Goal: Task Accomplishment & Management: Use online tool/utility

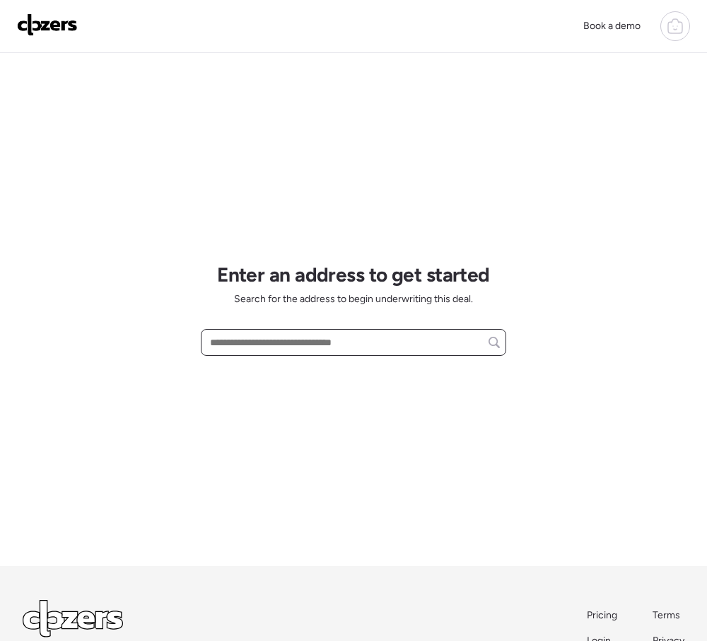
click at [282, 335] on input "text" at bounding box center [353, 342] width 293 height 20
paste input "**********"
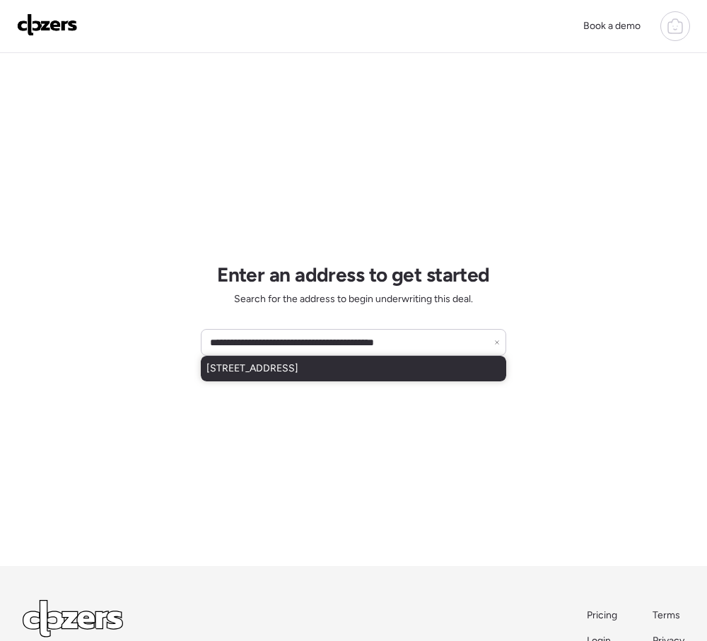
click at [299, 369] on span "[STREET_ADDRESS]" at bounding box center [253, 368] width 92 height 14
type input "**********"
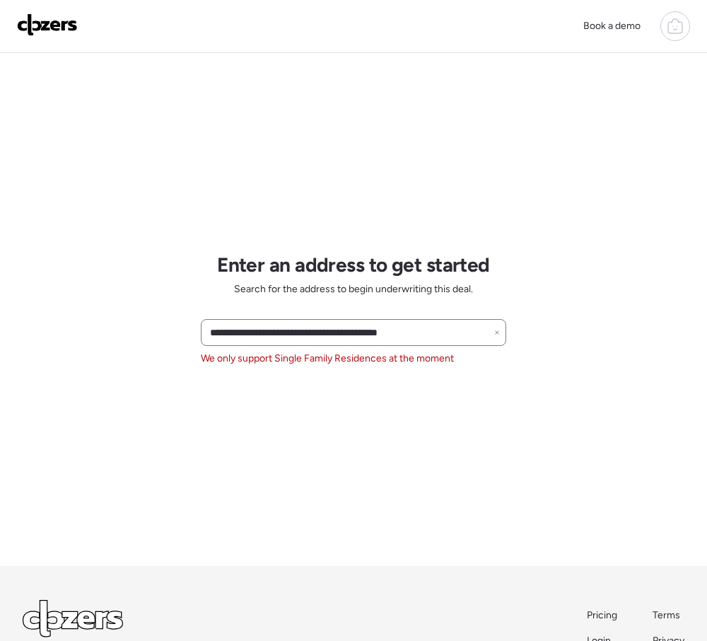
click at [496, 332] on icon at bounding box center [497, 333] width 6 height 6
click at [242, 335] on input "text" at bounding box center [353, 333] width 293 height 20
paste input "**********"
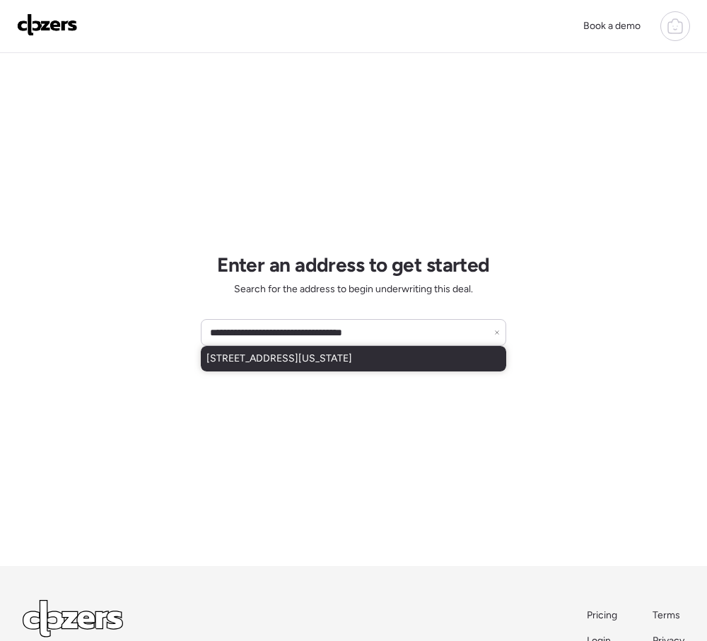
click at [349, 363] on span "[STREET_ADDRESS][US_STATE]" at bounding box center [280, 359] width 146 height 14
type input "**********"
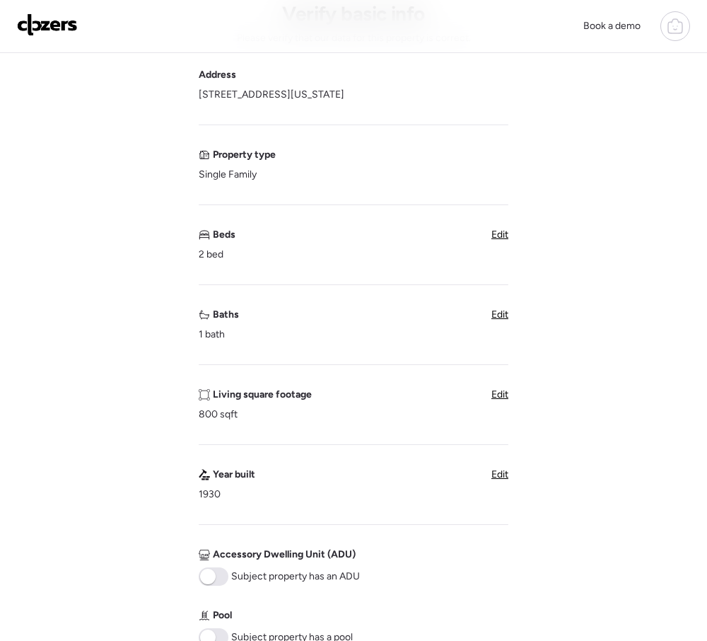
scroll to position [80, 0]
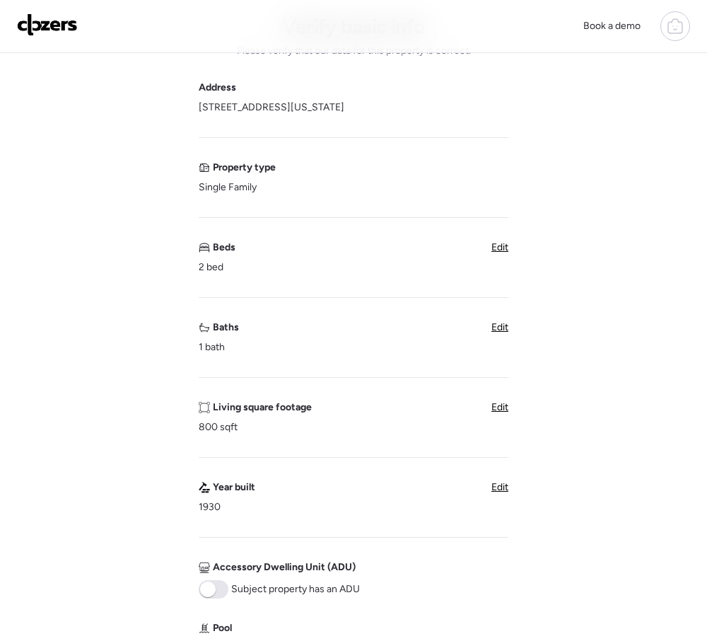
click at [497, 244] on span "Edit" at bounding box center [500, 247] width 17 height 12
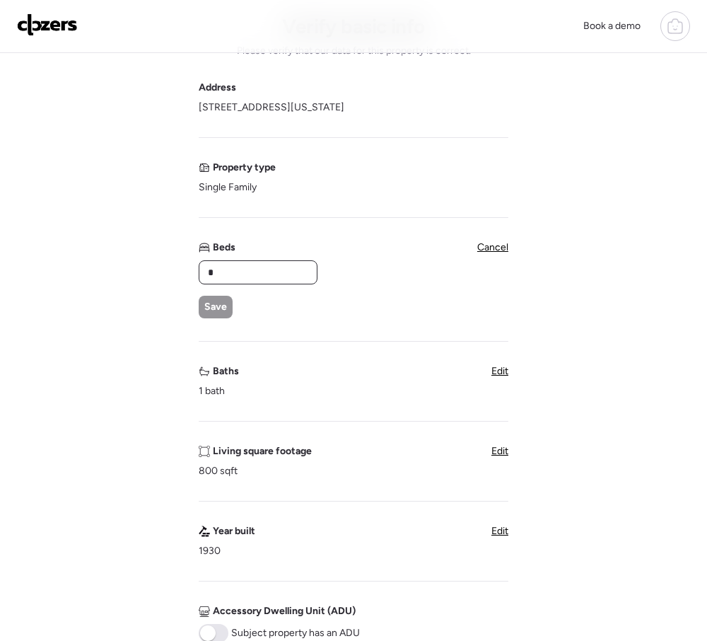
click at [255, 276] on input "*" at bounding box center [258, 272] width 106 height 20
type input "*"
click at [229, 306] on div "Save" at bounding box center [216, 307] width 34 height 23
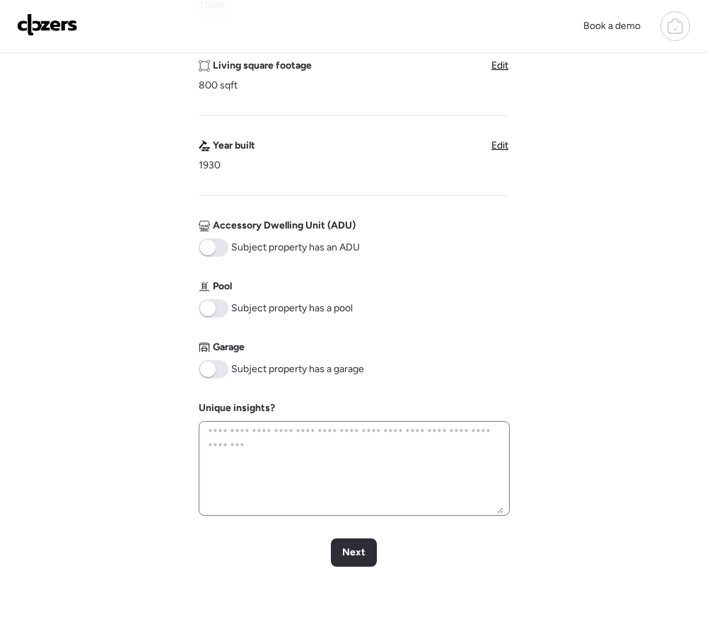
scroll to position [423, 0]
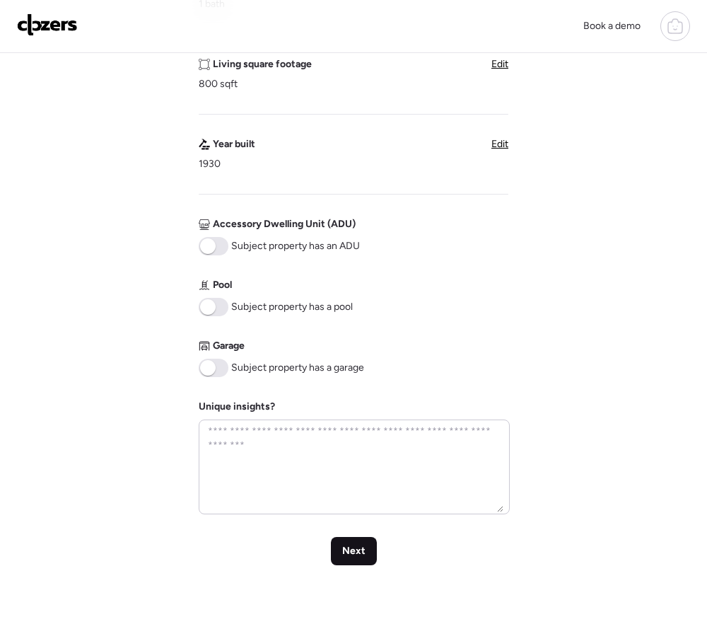
click at [344, 547] on span "Next" at bounding box center [353, 551] width 23 height 14
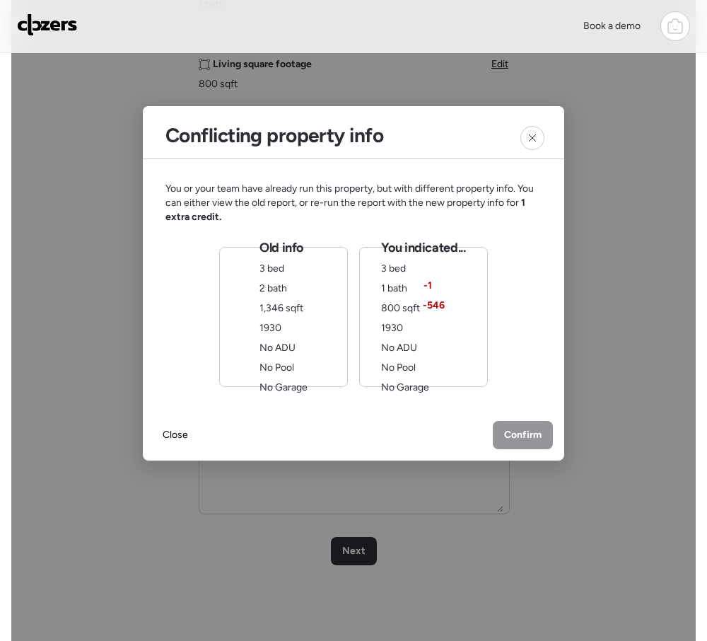
click at [299, 319] on div "Old info 3 bed 2 bath 1,346 sqft 1930 No ADU No Pool No Garage" at bounding box center [284, 317] width 48 height 156
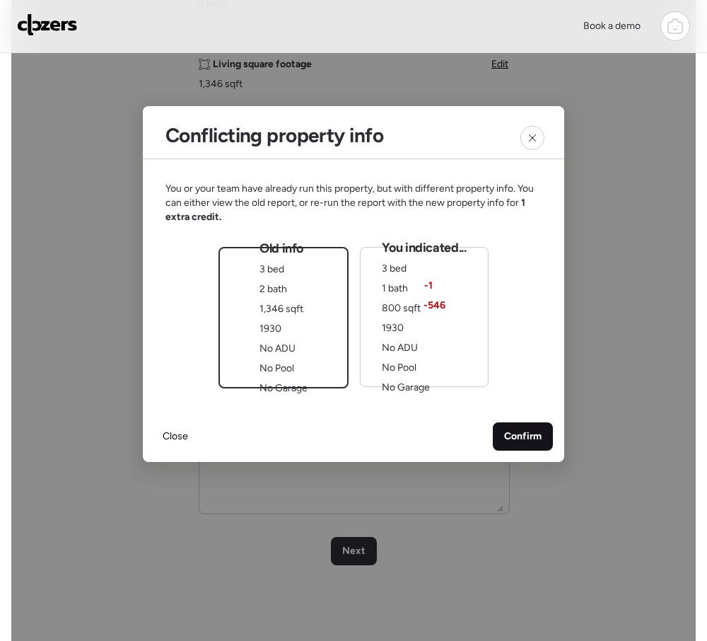
click at [533, 434] on span "Confirm" at bounding box center [522, 436] width 37 height 14
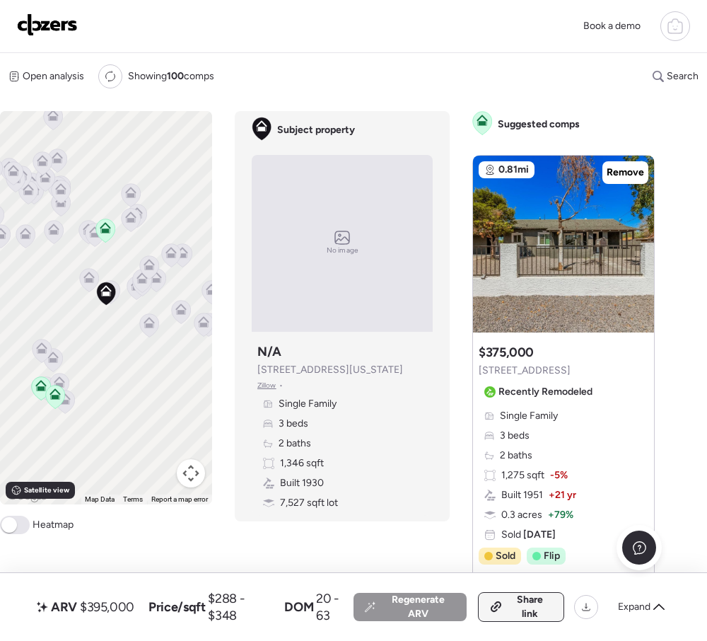
click at [517, 579] on span "Share link" at bounding box center [531, 607] width 44 height 28
click at [58, 28] on img at bounding box center [47, 24] width 61 height 23
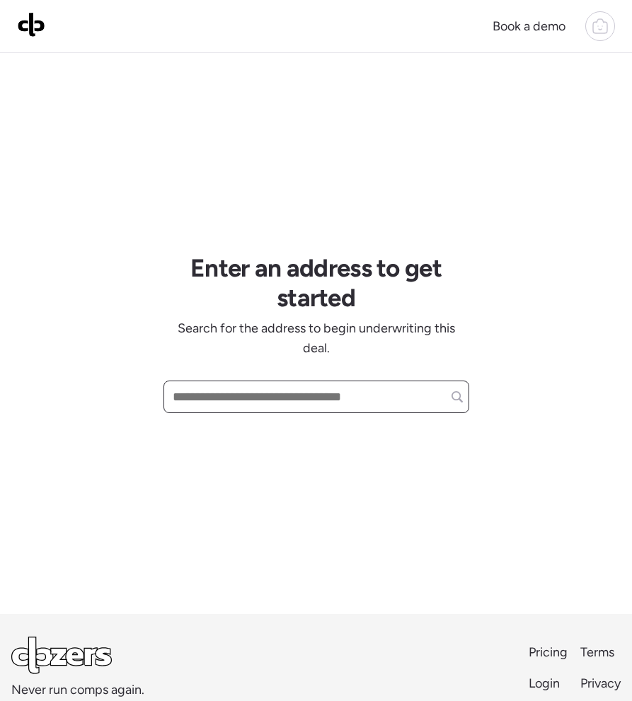
click at [238, 402] on input "text" at bounding box center [316, 396] width 293 height 25
paste input "**********"
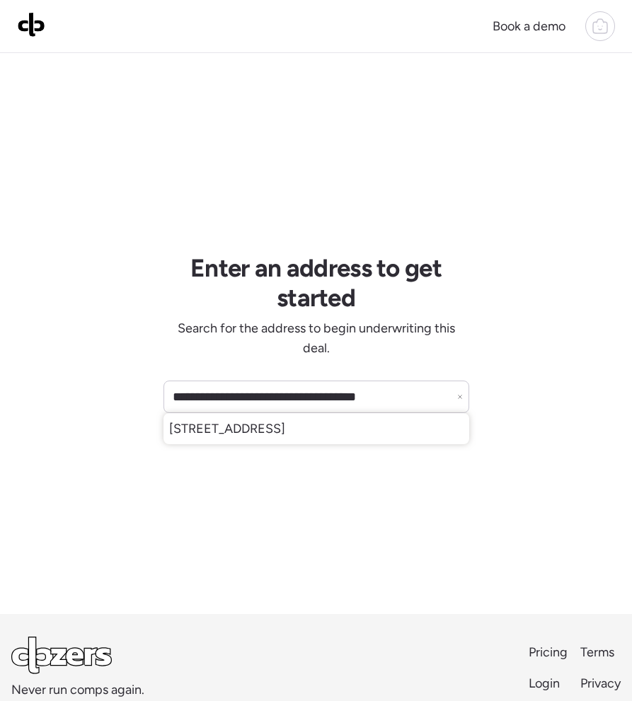
click at [285, 430] on span "3530 W Portland St, Phoenix, AZ, 85009" at bounding box center [227, 429] width 116 height 20
type input "**********"
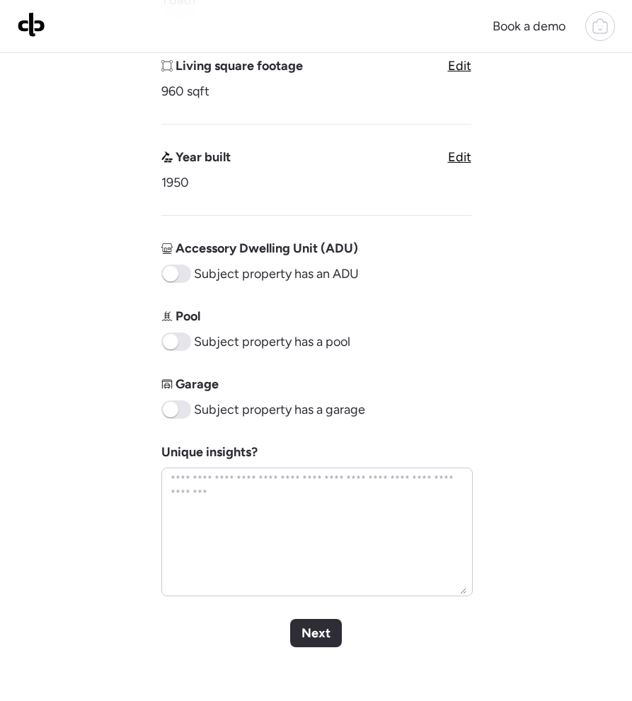
scroll to position [482, 0]
click at [319, 635] on span "Next" at bounding box center [315, 632] width 29 height 20
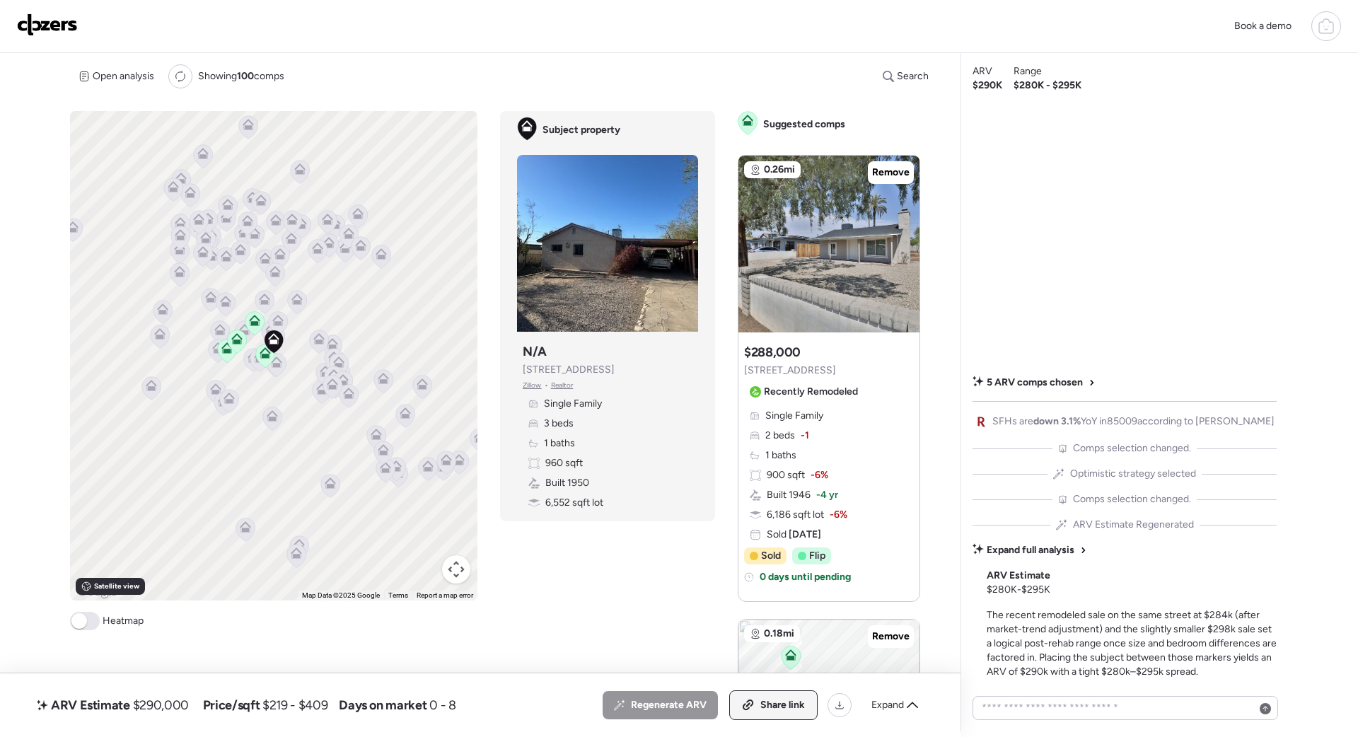
click at [709, 637] on div "Share link" at bounding box center [773, 705] width 87 height 28
click at [684, 238] on icon at bounding box center [683, 236] width 6 height 17
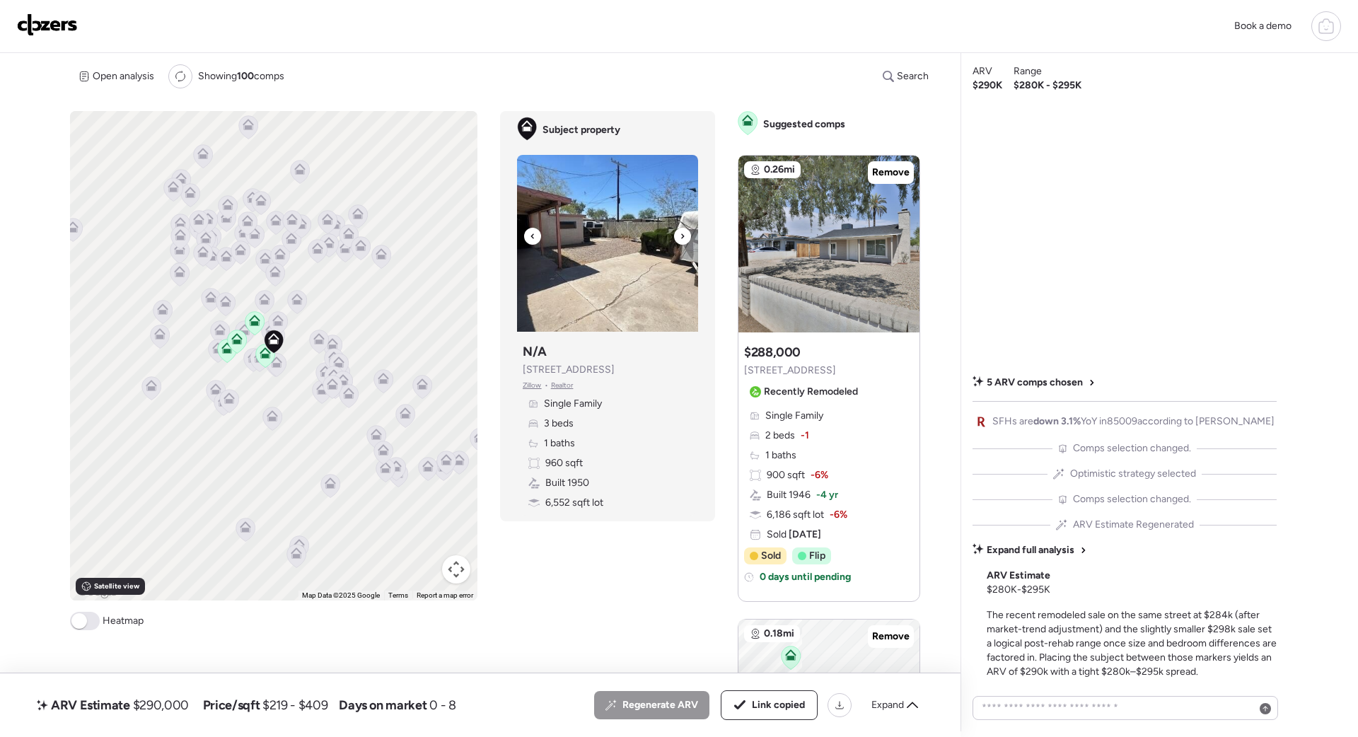
click at [683, 238] on icon at bounding box center [683, 236] width 6 height 17
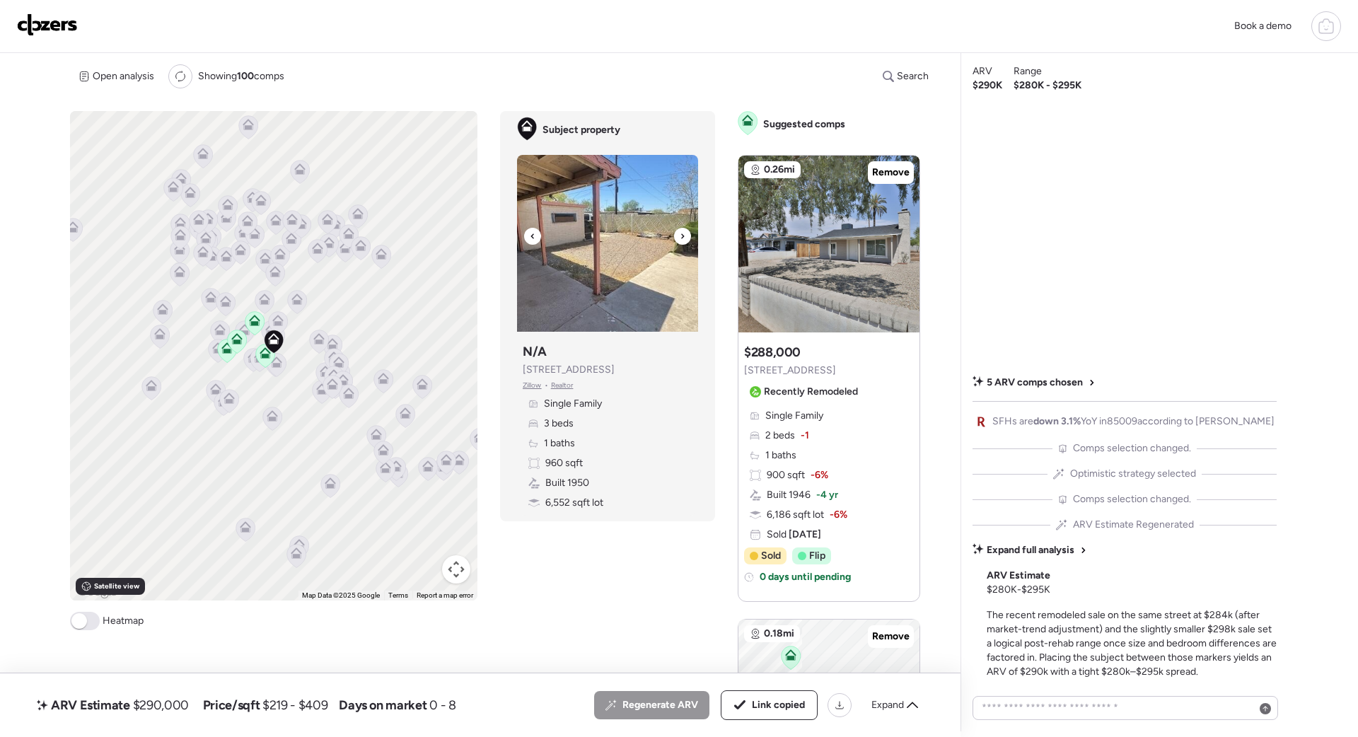
click at [683, 238] on icon at bounding box center [683, 236] width 6 height 17
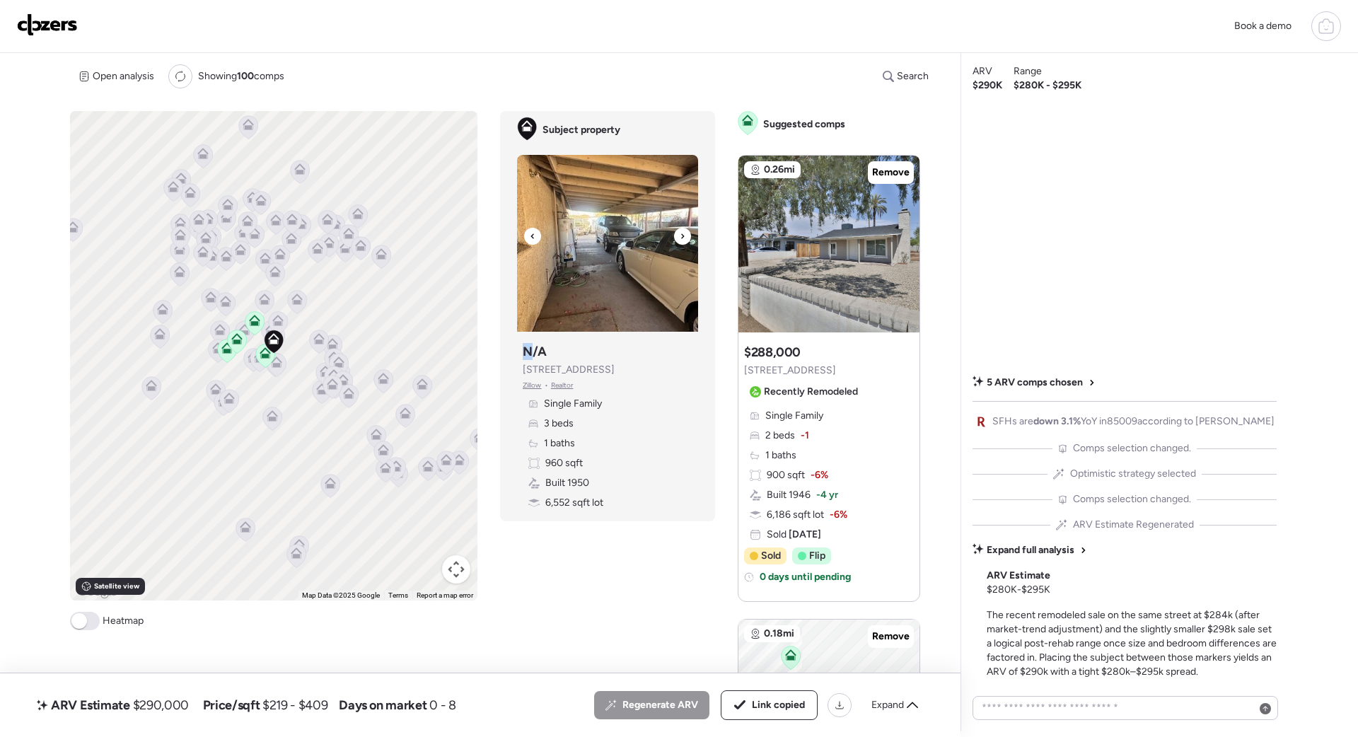
click at [683, 238] on icon at bounding box center [683, 236] width 6 height 17
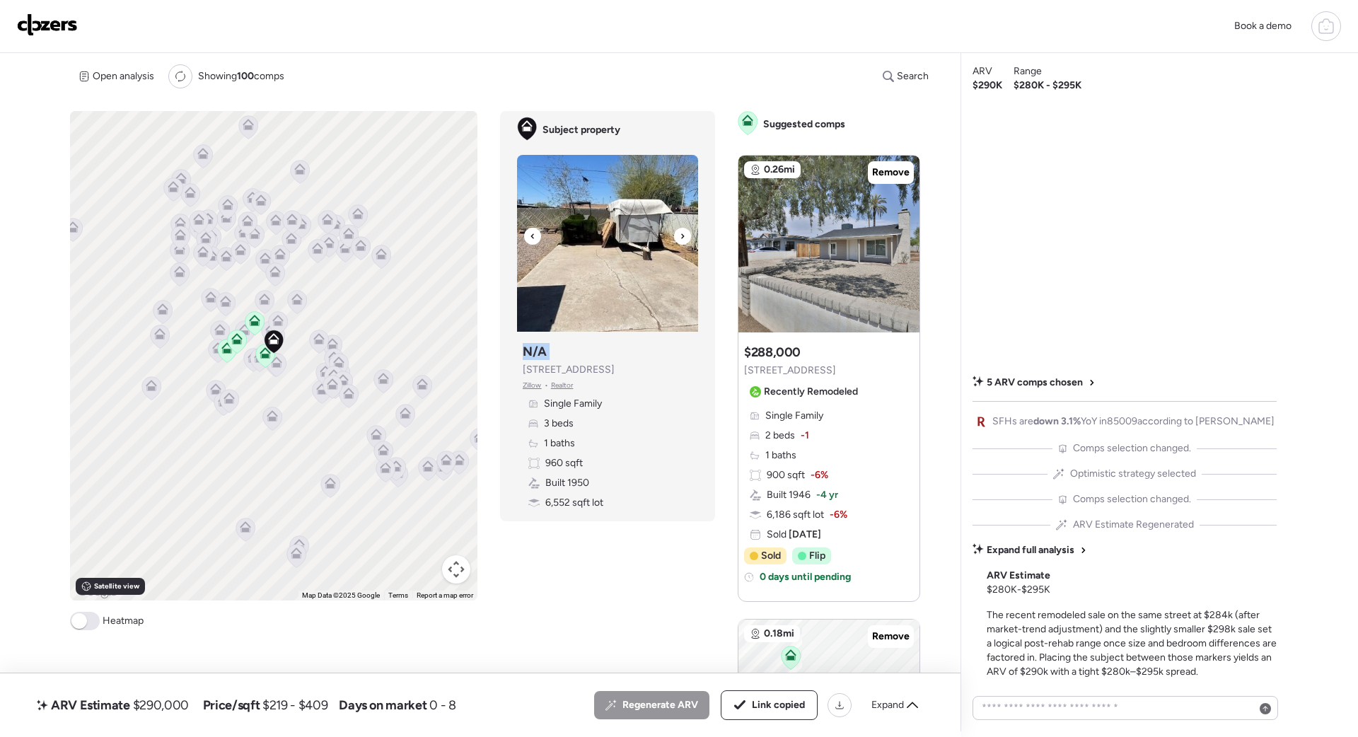
click at [683, 238] on icon at bounding box center [683, 236] width 6 height 17
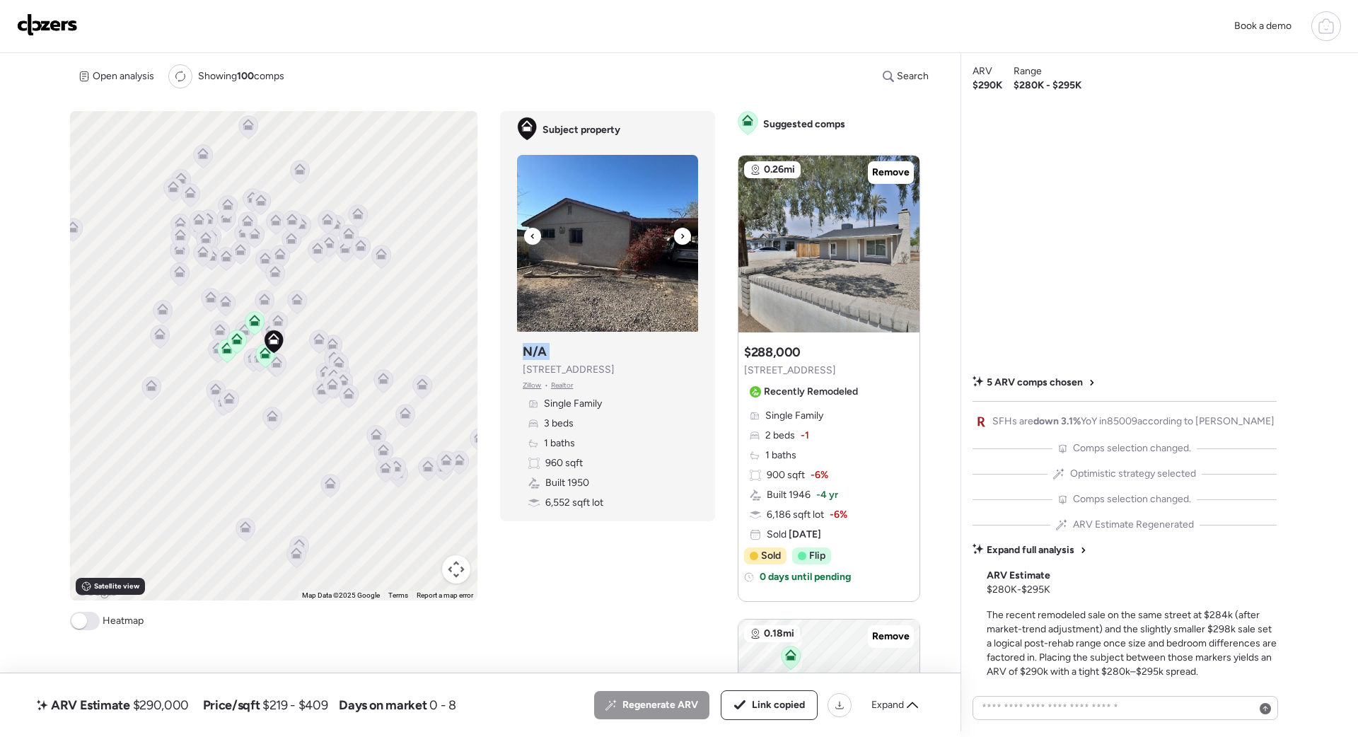
click at [683, 238] on icon at bounding box center [683, 236] width 6 height 17
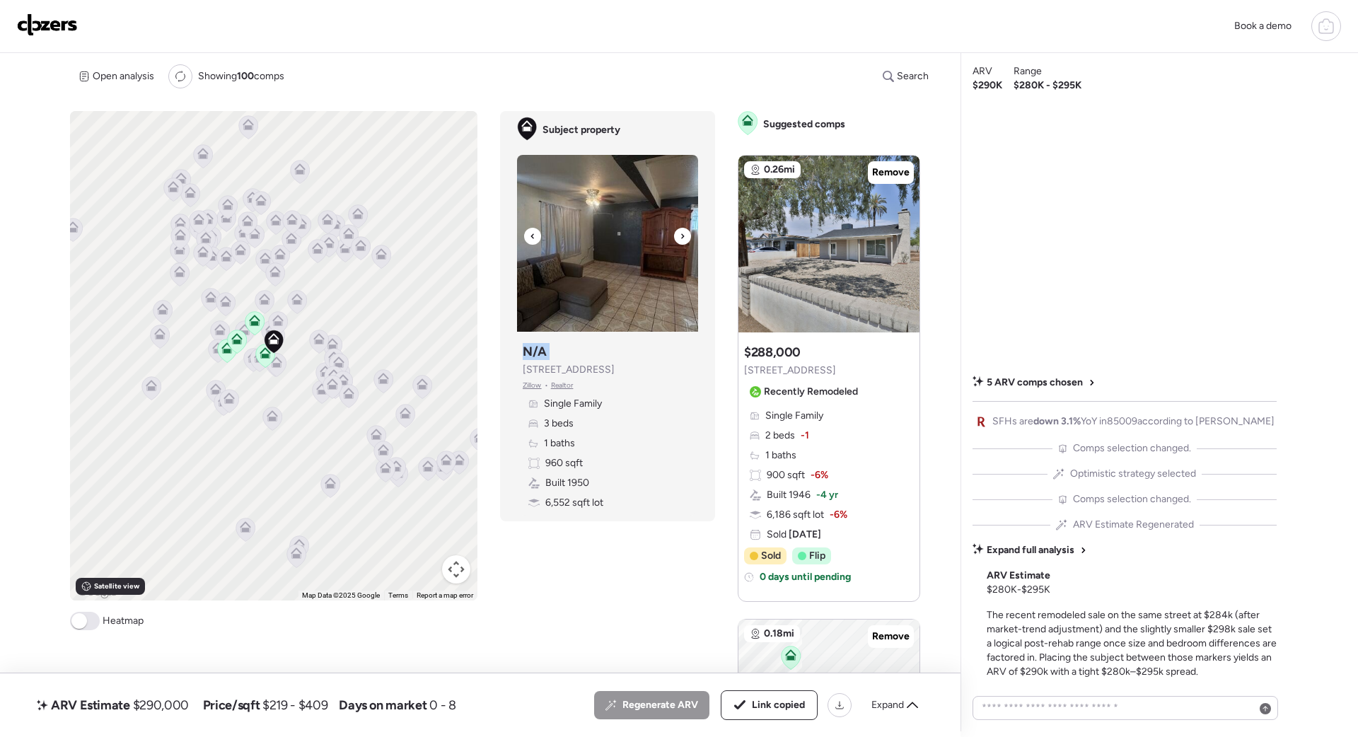
click at [683, 238] on icon at bounding box center [683, 236] width 6 height 17
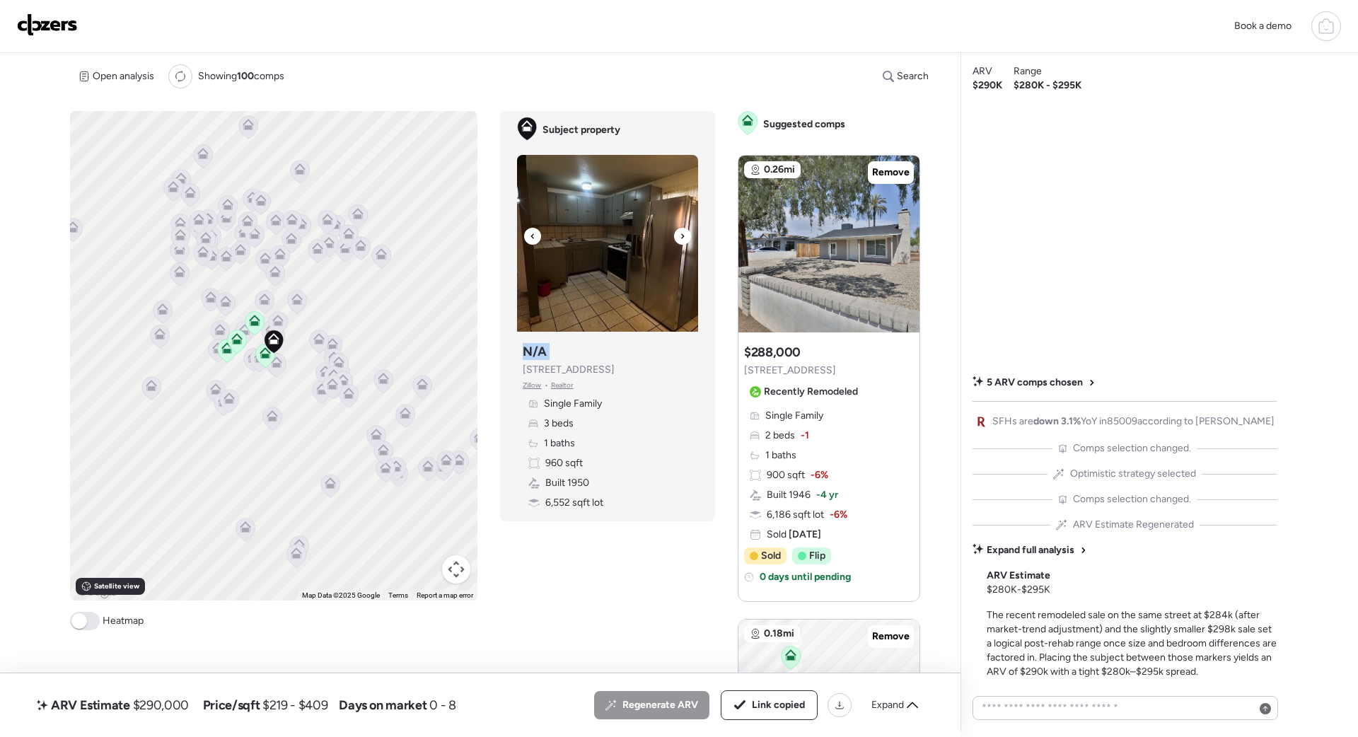
click at [683, 238] on icon at bounding box center [683, 236] width 6 height 17
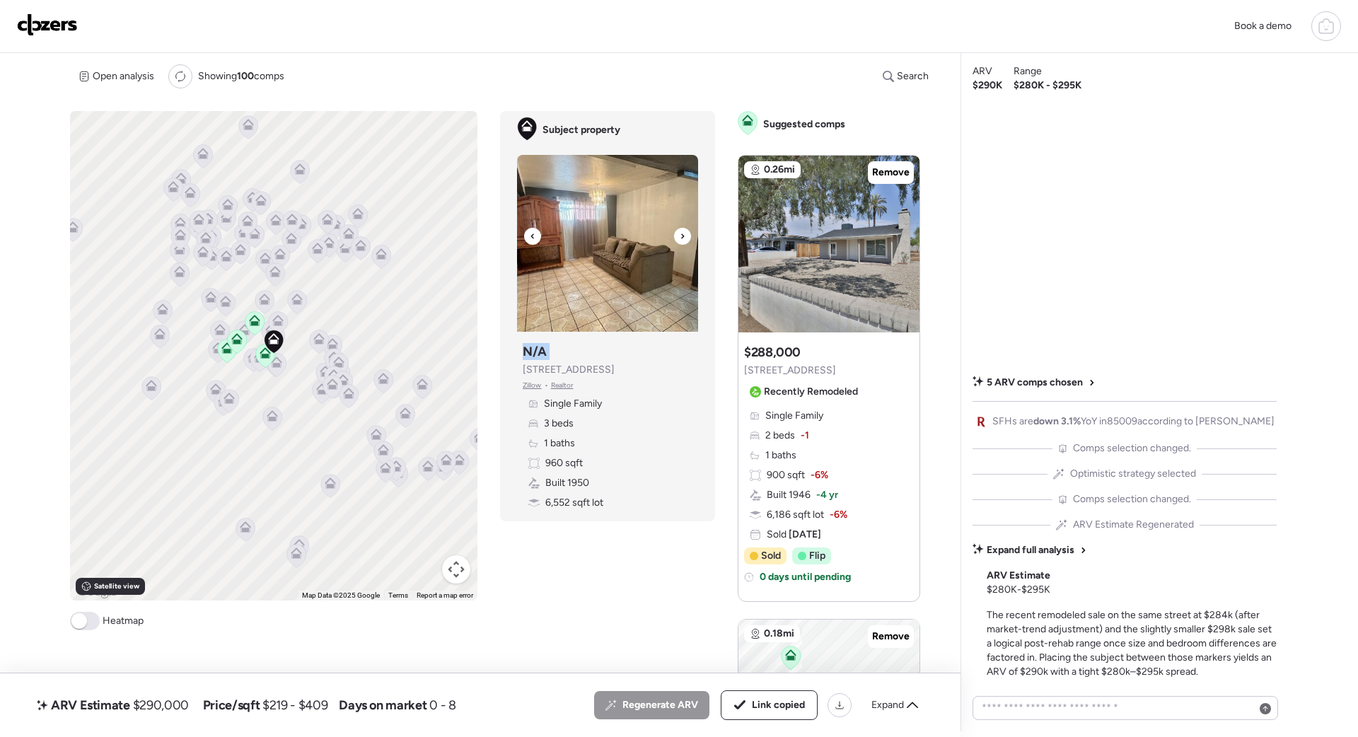
click at [683, 238] on icon at bounding box center [683, 236] width 6 height 17
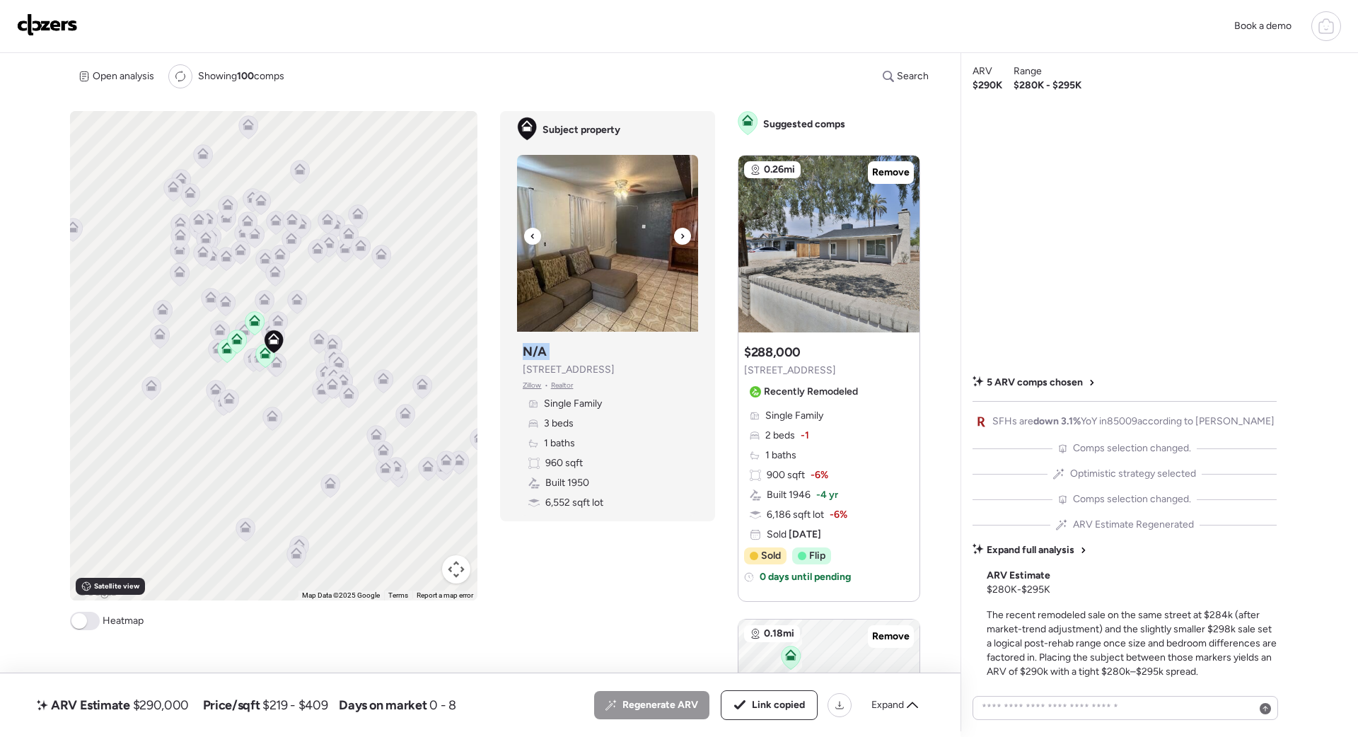
click at [683, 238] on icon at bounding box center [683, 236] width 6 height 17
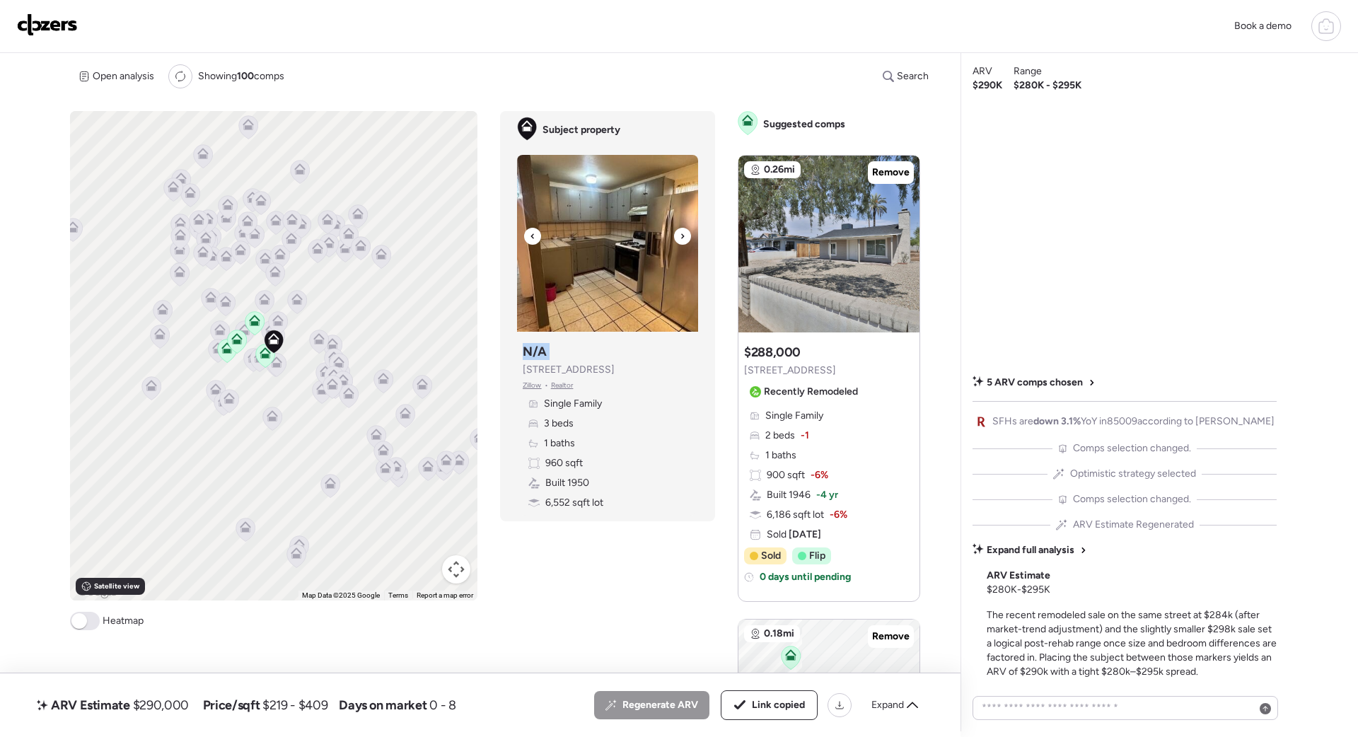
click at [683, 238] on icon at bounding box center [683, 236] width 6 height 17
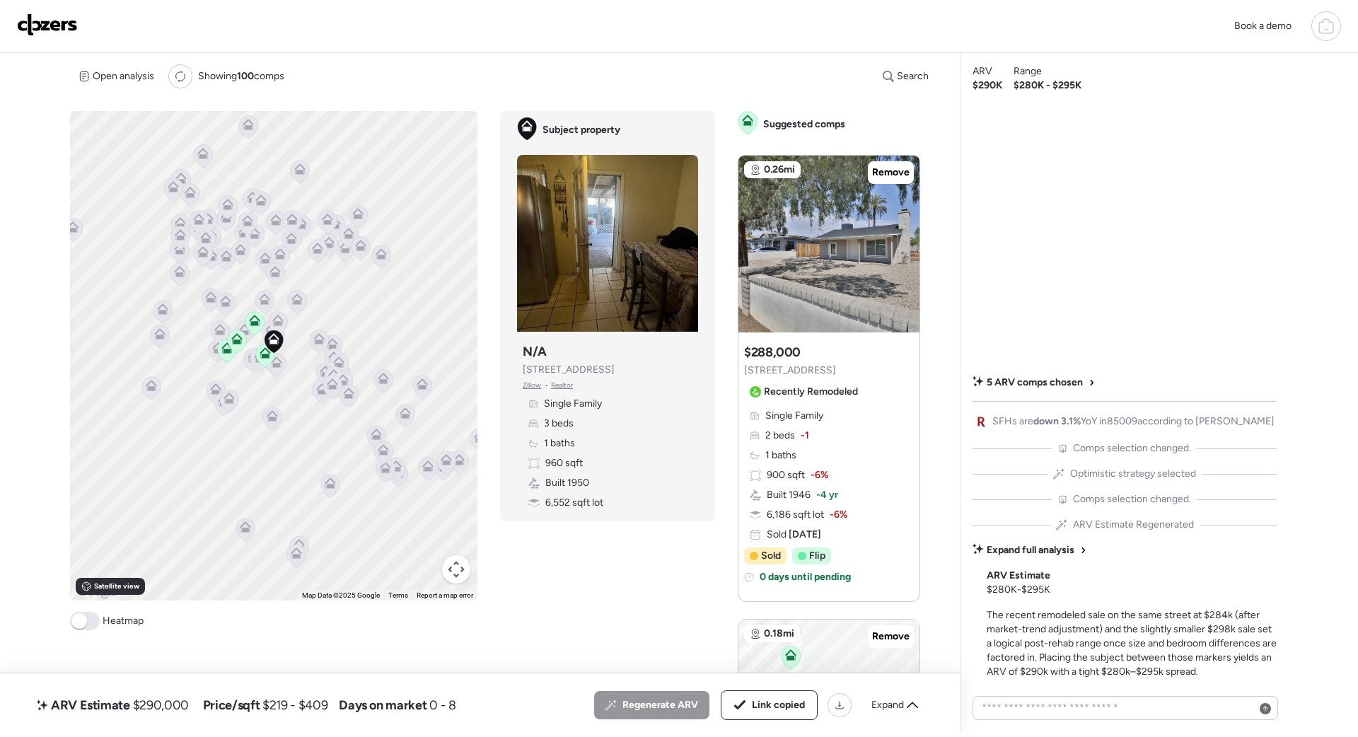
drag, startPoint x: 30, startPoint y: 1, endPoint x: 32, endPoint y: 10, distance: 9.3
click at [32, 8] on div "Book a demo" at bounding box center [679, 26] width 1358 height 53
click at [33, 21] on img at bounding box center [47, 24] width 61 height 23
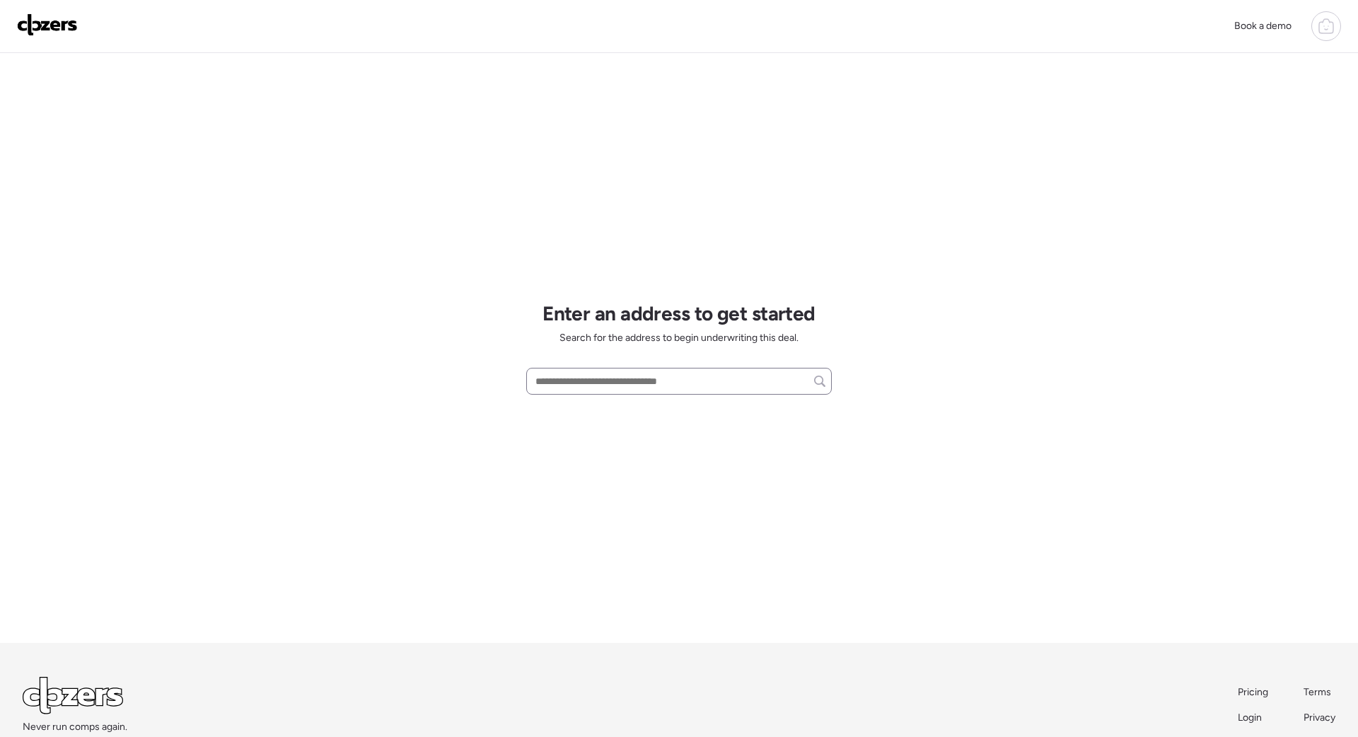
click at [592, 370] on div at bounding box center [679, 381] width 306 height 27
click at [593, 372] on input "text" at bounding box center [679, 381] width 293 height 20
paste input "**********"
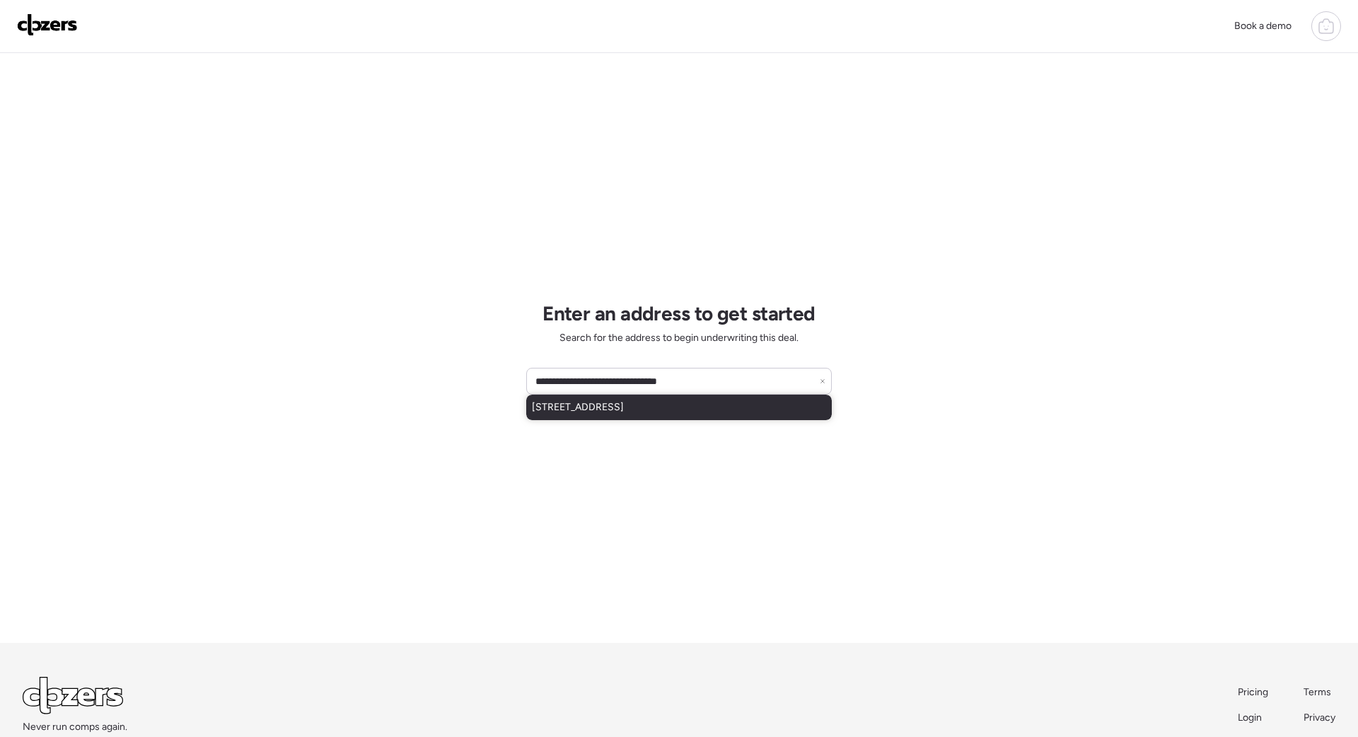
click at [624, 413] on span "15655 N 29th St, Phoenix, AZ, 85032" at bounding box center [578, 407] width 92 height 14
type input "**********"
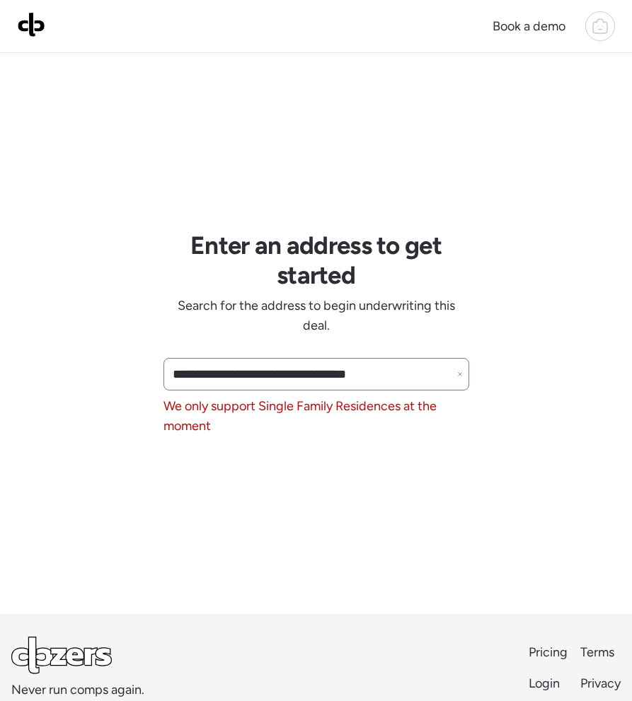
click at [459, 374] on icon at bounding box center [460, 375] width 4 height 4
